Goal: Navigation & Orientation: Find specific page/section

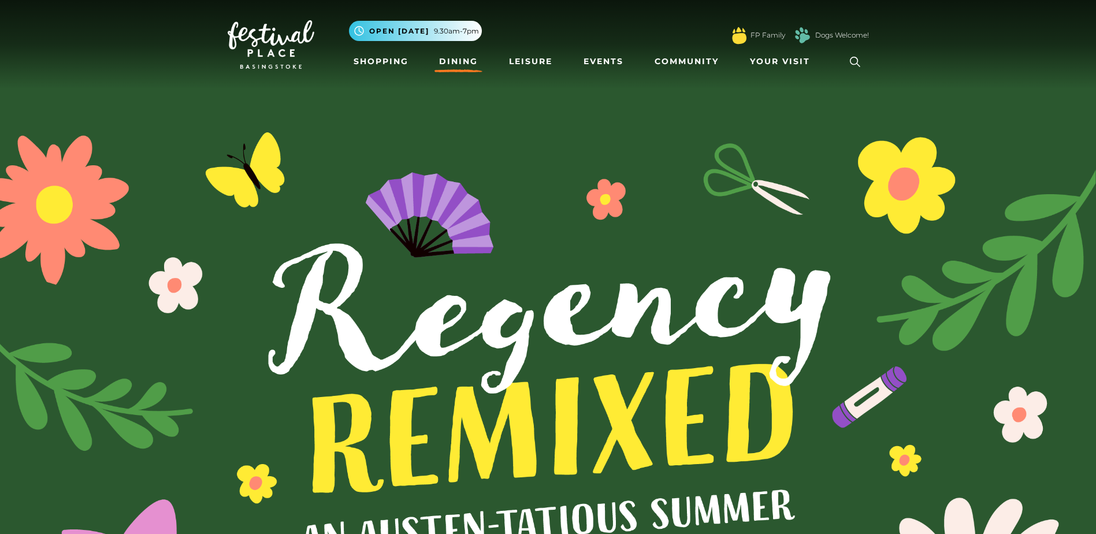
click at [462, 61] on link "Dining" at bounding box center [458, 61] width 48 height 21
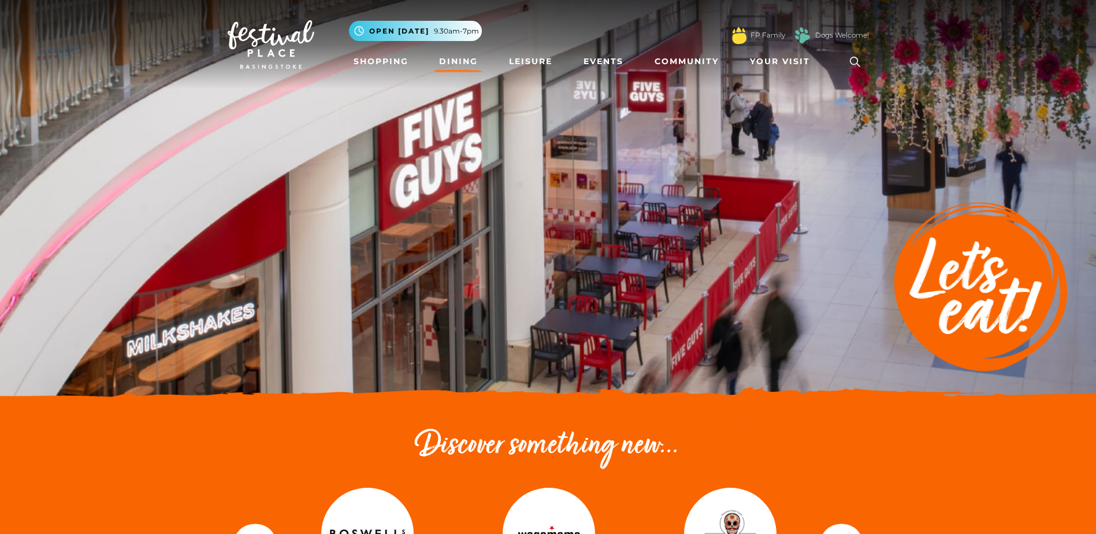
click at [285, 37] on img at bounding box center [271, 44] width 87 height 49
